Goal: Task Accomplishment & Management: Complete application form

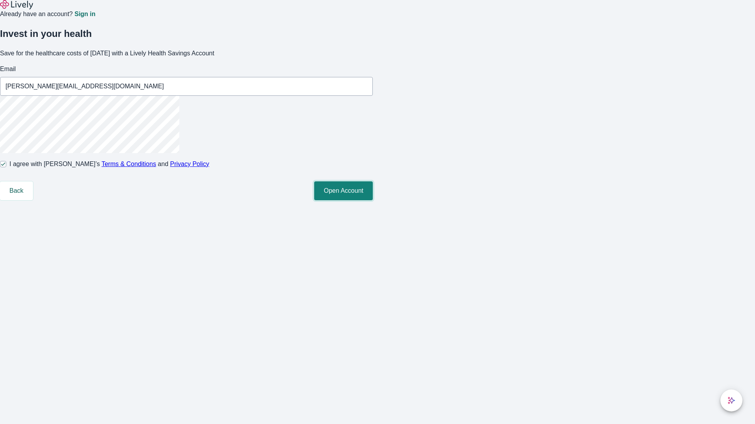
click at [373, 200] on button "Open Account" at bounding box center [343, 191] width 59 height 19
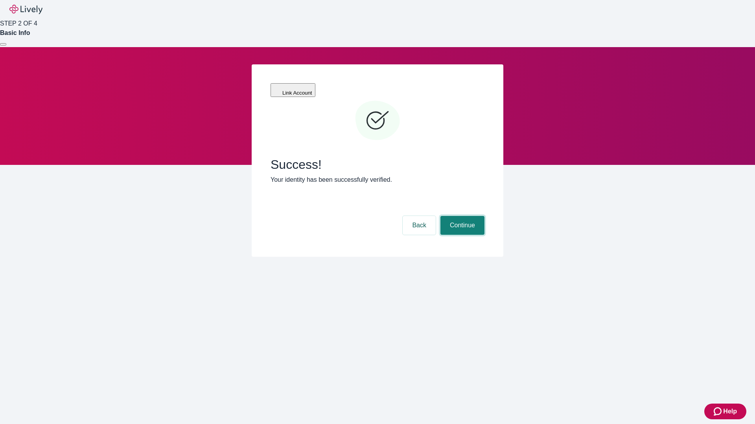
click at [461, 216] on button "Continue" at bounding box center [462, 225] width 44 height 19
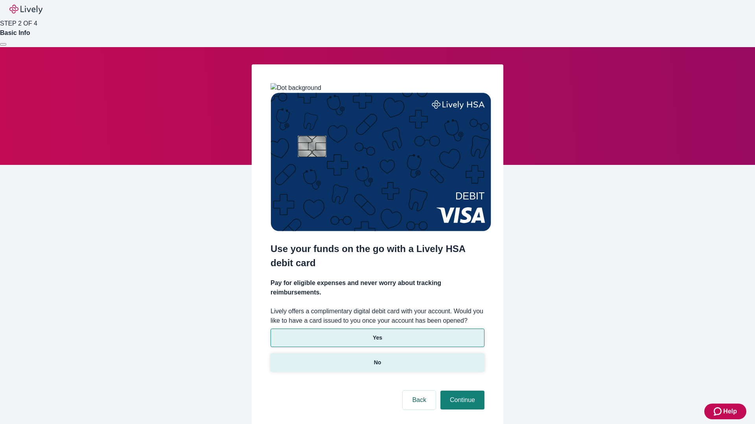
click at [377, 359] on p "No" at bounding box center [377, 363] width 7 height 8
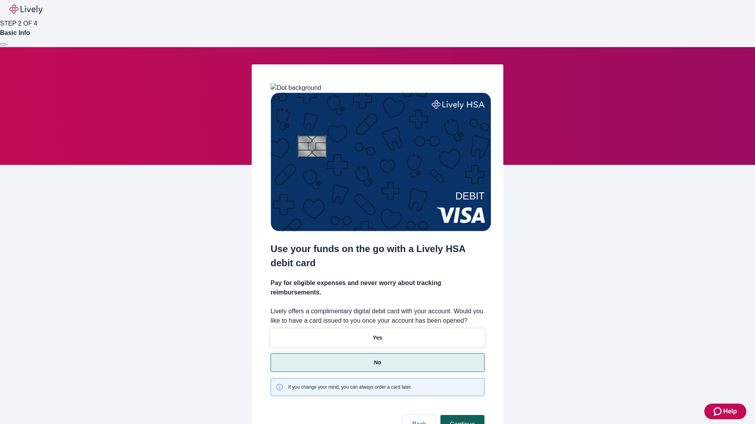
click at [461, 415] on button "Continue" at bounding box center [462, 424] width 44 height 19
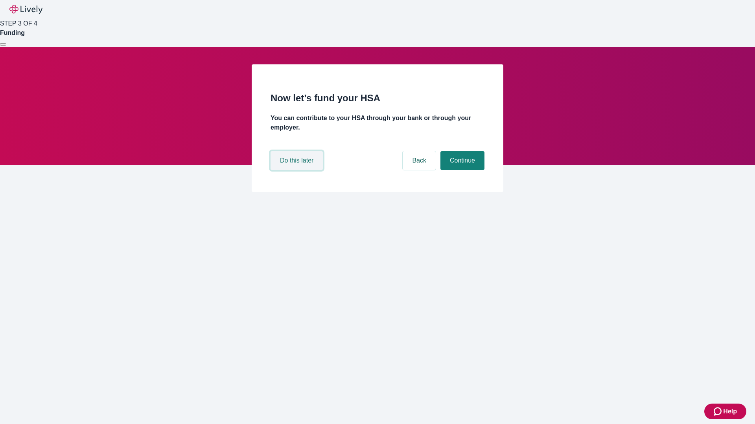
click at [298, 170] on button "Do this later" at bounding box center [296, 160] width 52 height 19
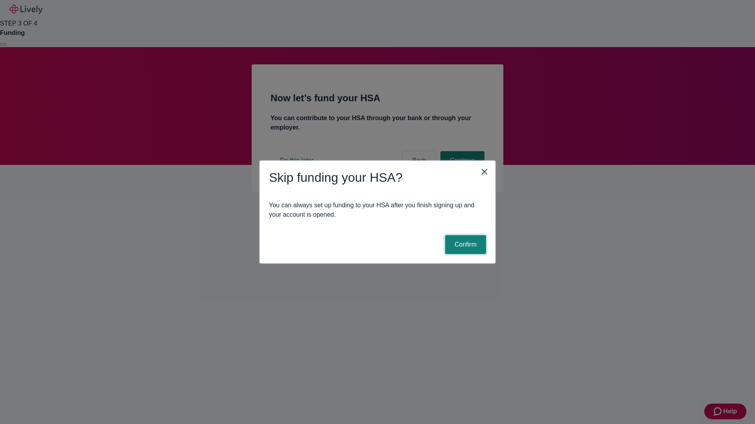
click at [464, 245] on button "Confirm" at bounding box center [465, 244] width 41 height 19
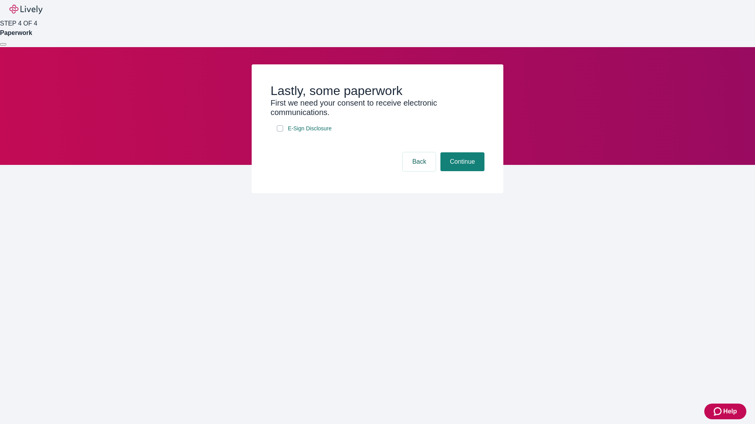
click at [280, 132] on input "E-Sign Disclosure" at bounding box center [280, 128] width 6 height 6
checkbox input "true"
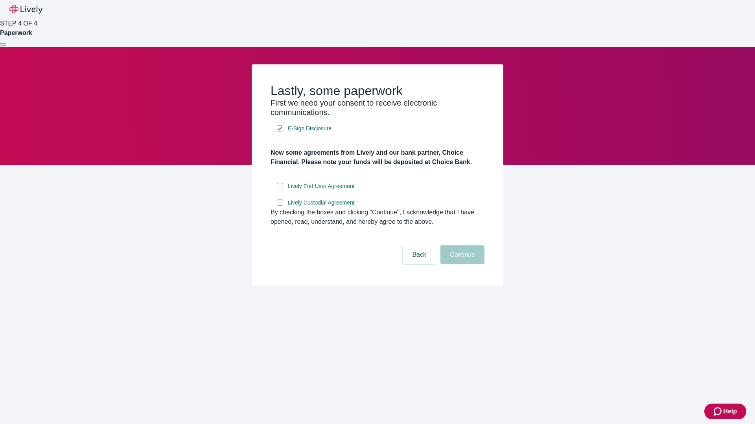
click at [280, 189] on input "Lively End User Agreement" at bounding box center [280, 186] width 6 height 6
checkbox input "true"
click at [280, 206] on input "Lively Custodial Agreement" at bounding box center [280, 203] width 6 height 6
checkbox input "true"
click at [461, 265] on button "Continue" at bounding box center [462, 255] width 44 height 19
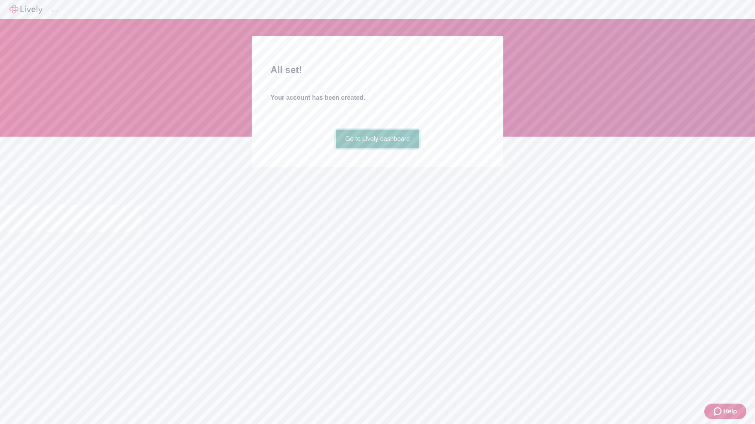
click at [377, 149] on link "Go to Lively dashboard" at bounding box center [378, 139] width 84 height 19
